Goal: Navigation & Orientation: Find specific page/section

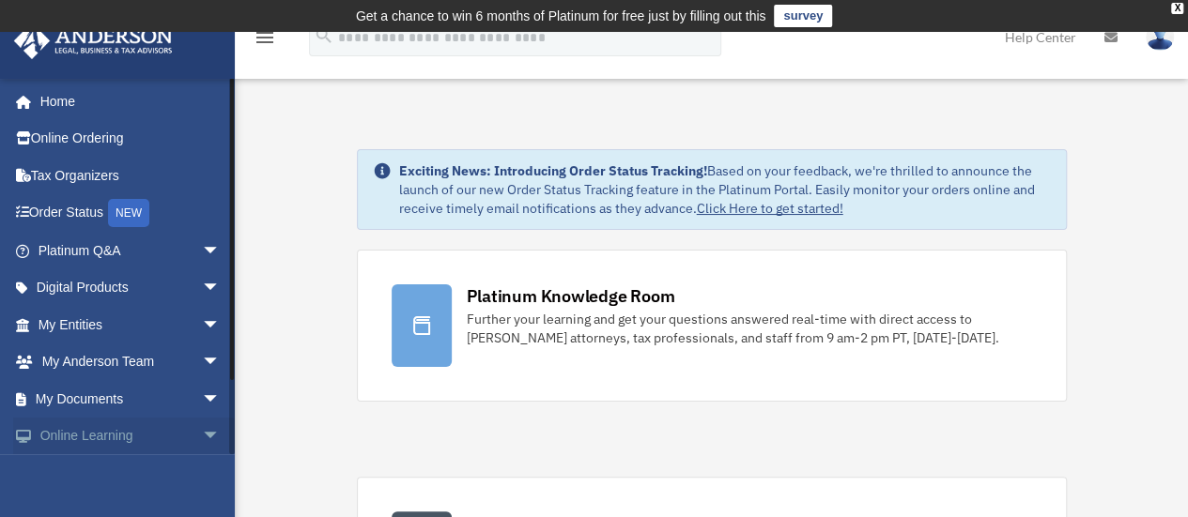
click at [202, 437] on span "arrow_drop_down" at bounding box center [221, 437] width 38 height 39
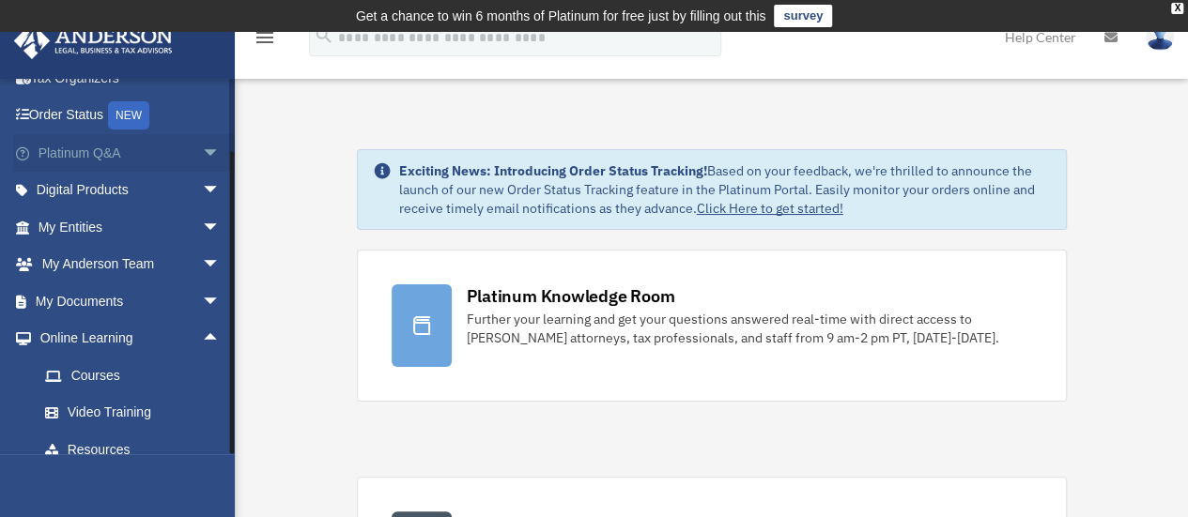
scroll to position [188, 0]
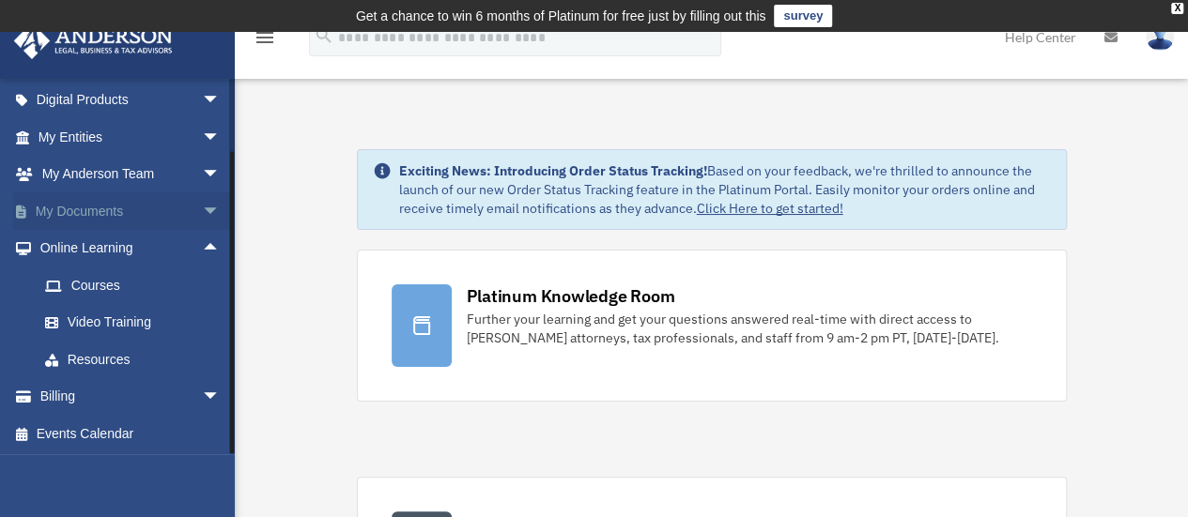
click at [202, 205] on span "arrow_drop_down" at bounding box center [221, 212] width 38 height 39
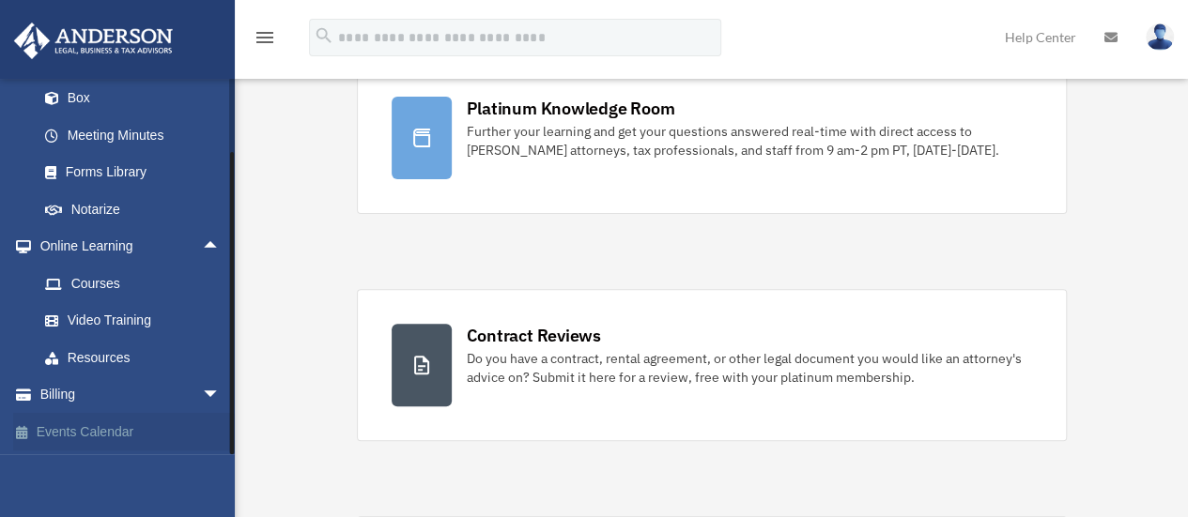
click at [69, 429] on link "Events Calendar" at bounding box center [131, 432] width 236 height 38
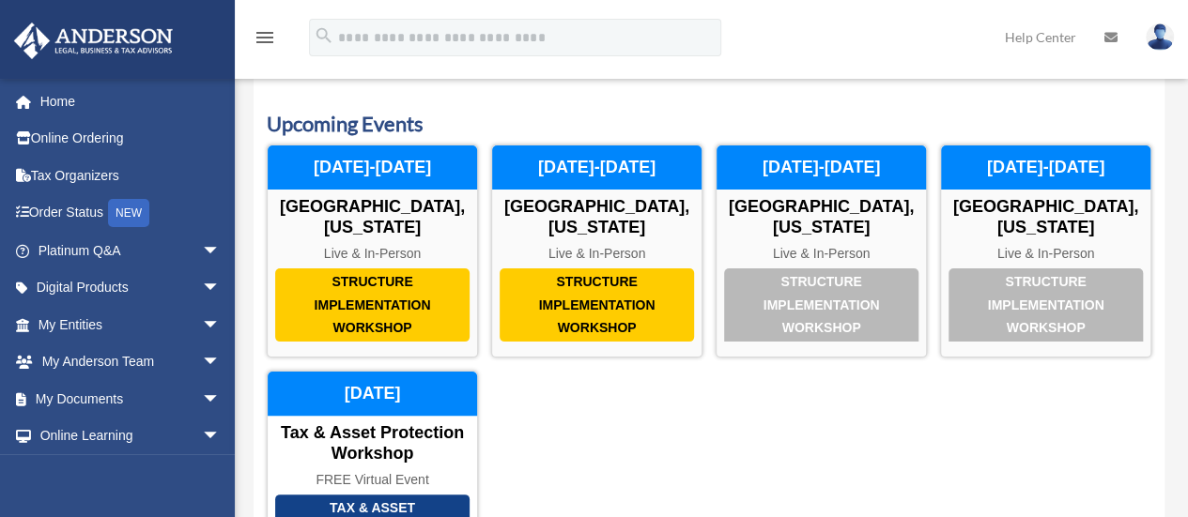
scroll to position [94, 0]
